Goal: Find specific page/section: Find specific page/section

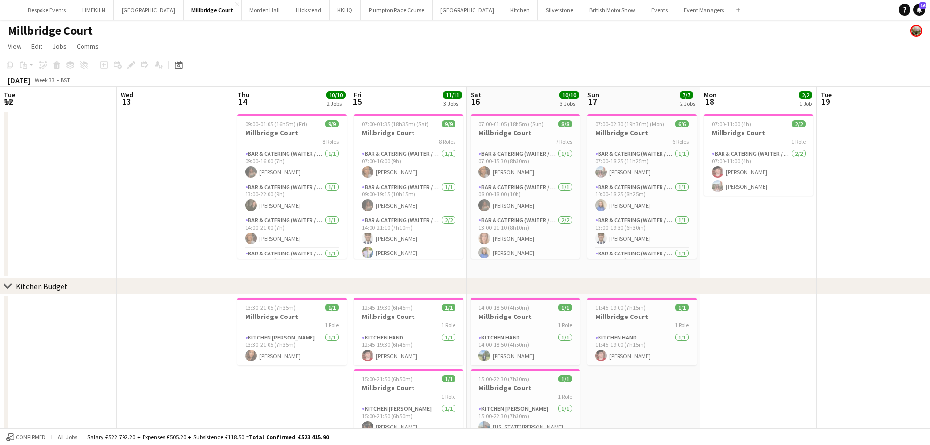
scroll to position [0, 276]
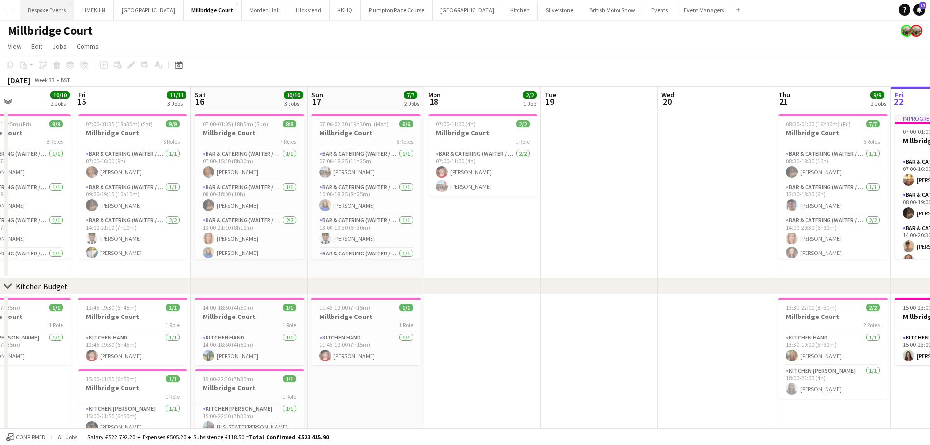
click at [59, 15] on button "Bespoke Events Close" at bounding box center [47, 9] width 54 height 19
